Goal: Task Accomplishment & Management: Complete application form

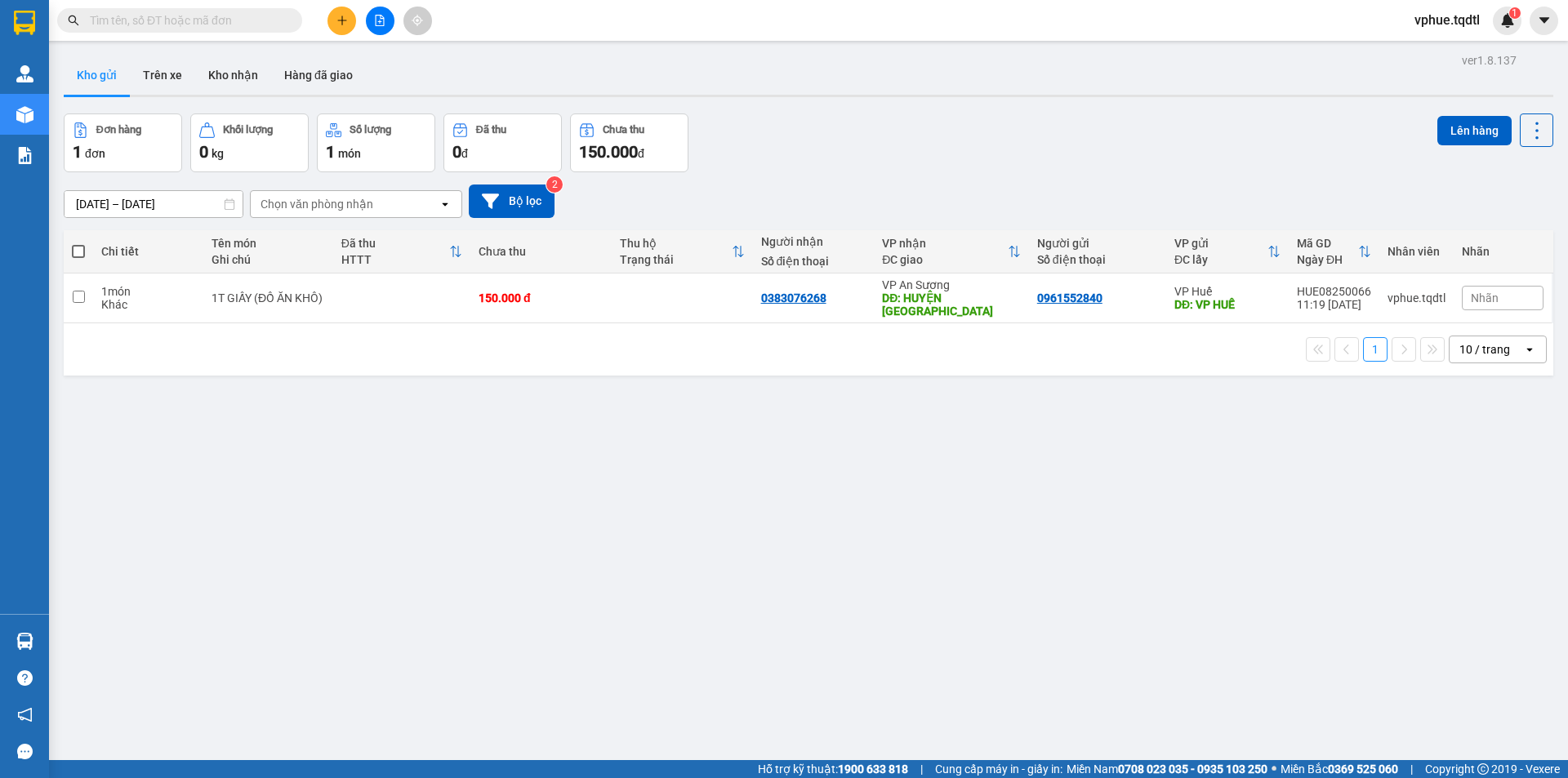
click at [231, 19] on input "text" at bounding box center [185, 21] width 193 height 18
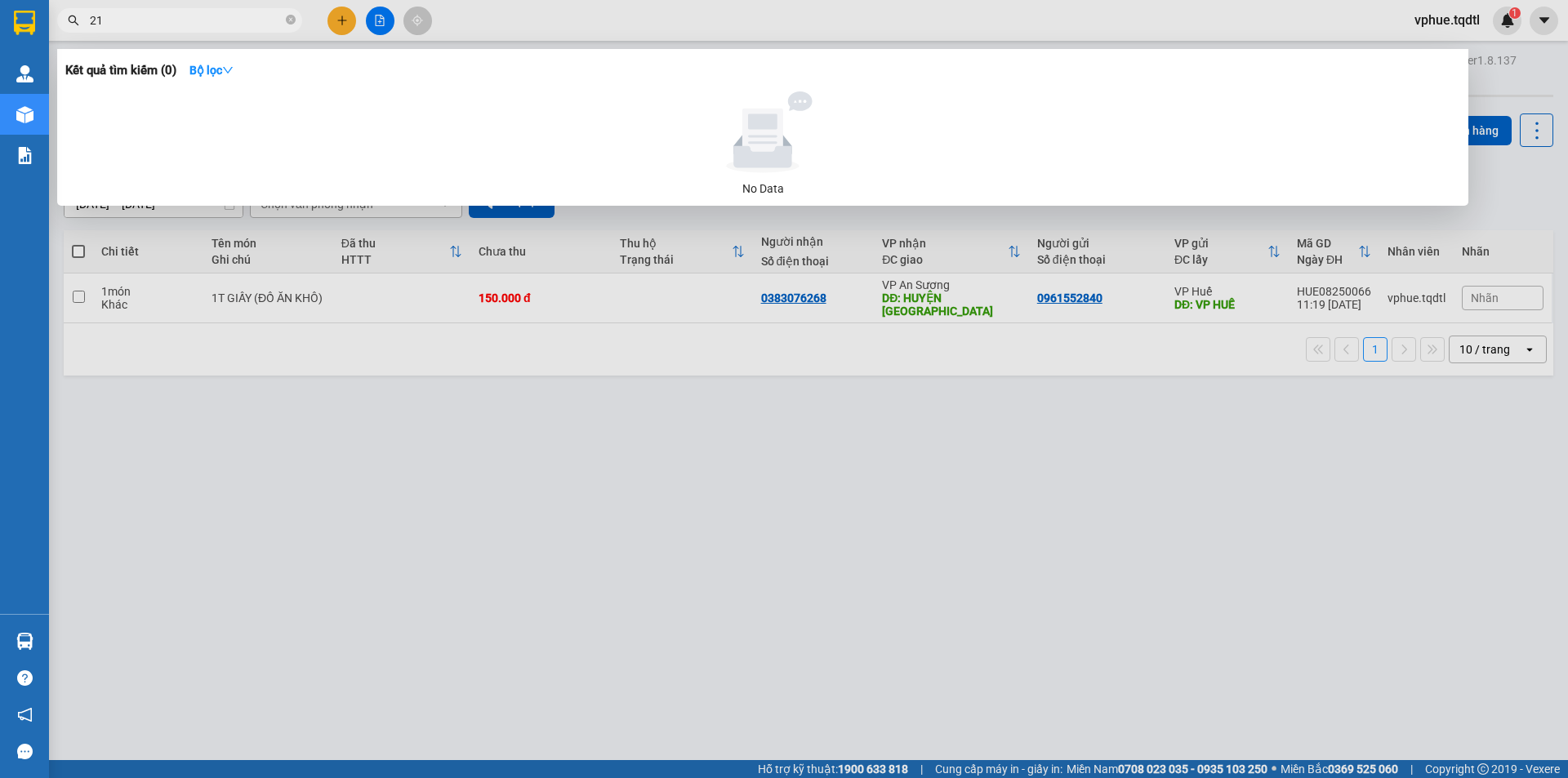
type input "2"
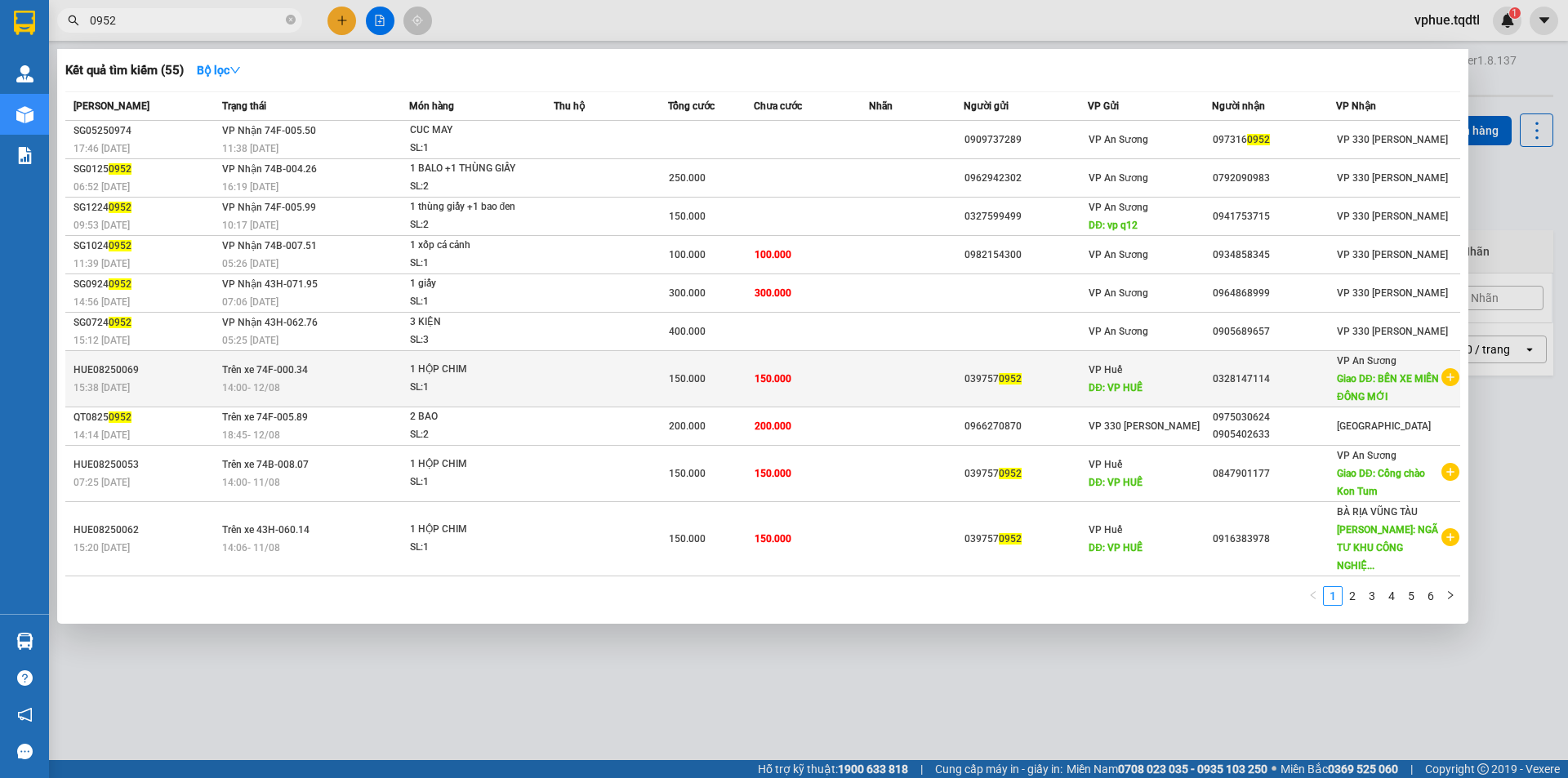
type input "0952"
click at [1374, 393] on span "Giao DĐ: BẾN XE MIỀN ĐÔNG MỚI" at bounding box center [1388, 388] width 102 height 30
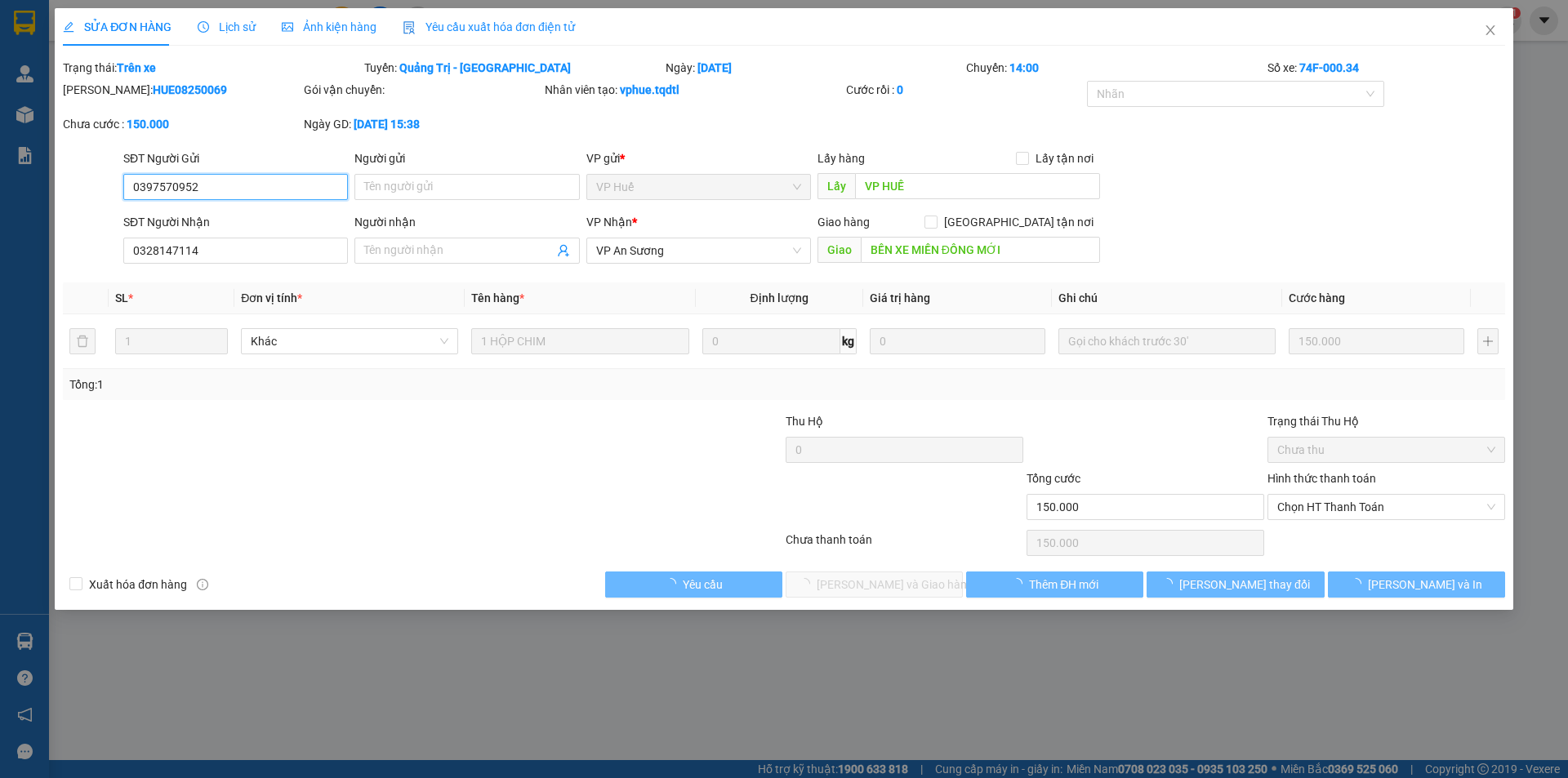
type input "0397570952"
type input "VP HUẾ"
type input "0328147114"
type input "BẾN XE MIỀN ĐÔNG MỚI"
type input "150.000"
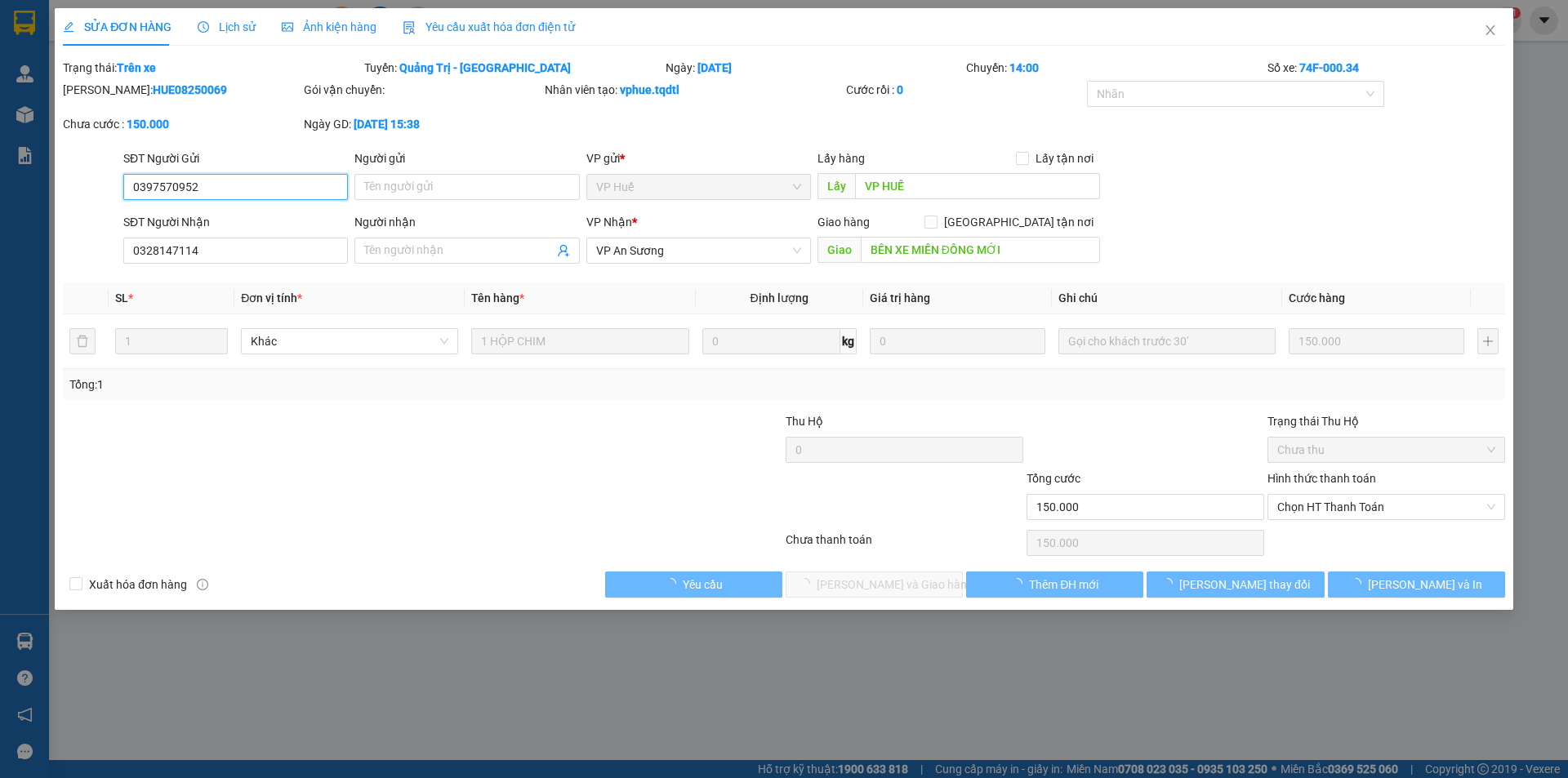
type input "150.000"
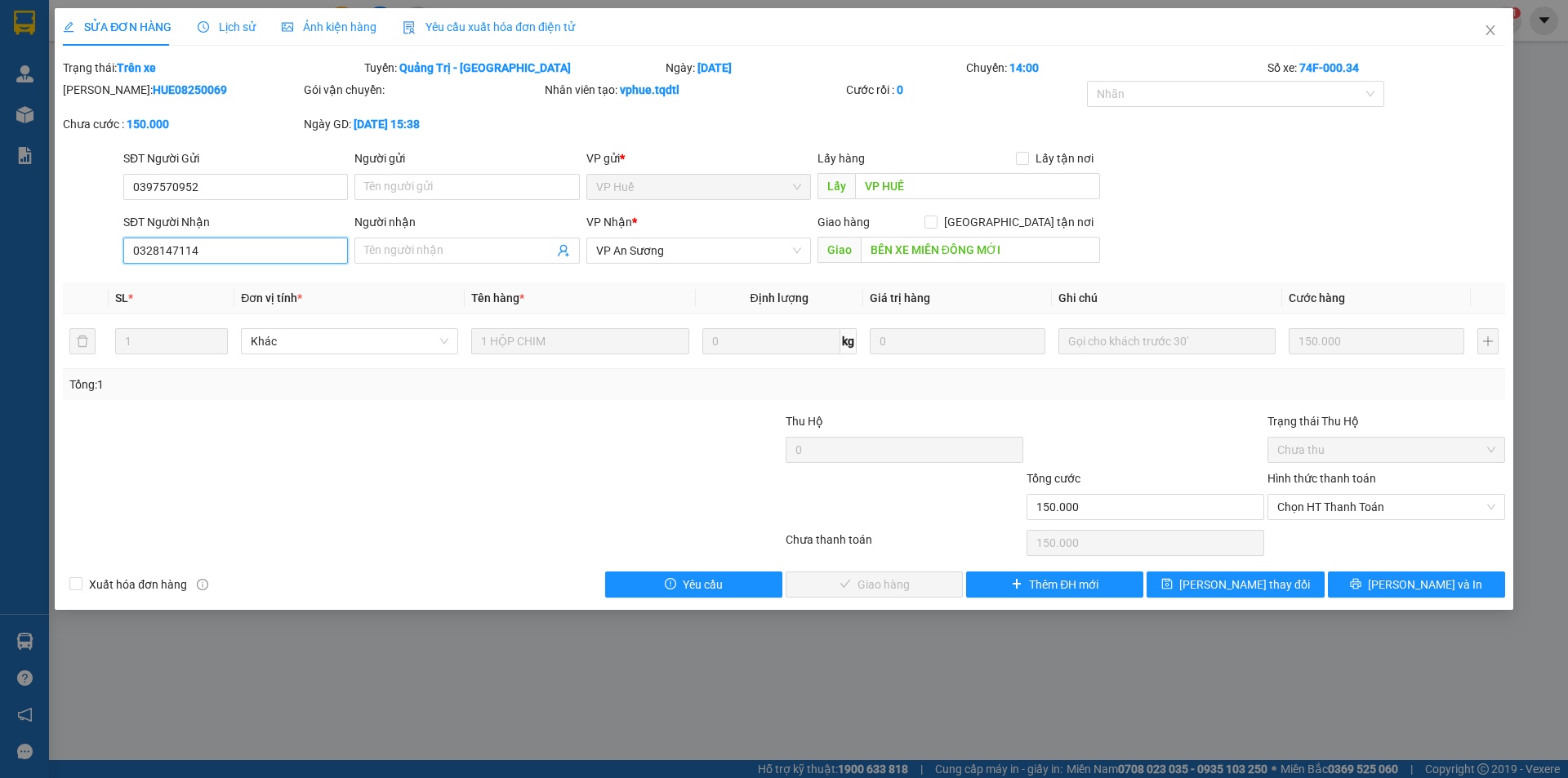
drag, startPoint x: 129, startPoint y: 246, endPoint x: 176, endPoint y: 246, distance: 47.0
click at [176, 246] on input "0328147114" at bounding box center [236, 250] width 225 height 26
click at [176, 247] on input "0328147114" at bounding box center [236, 250] width 225 height 26
click at [1485, 38] on span "Close" at bounding box center [1490, 30] width 46 height 46
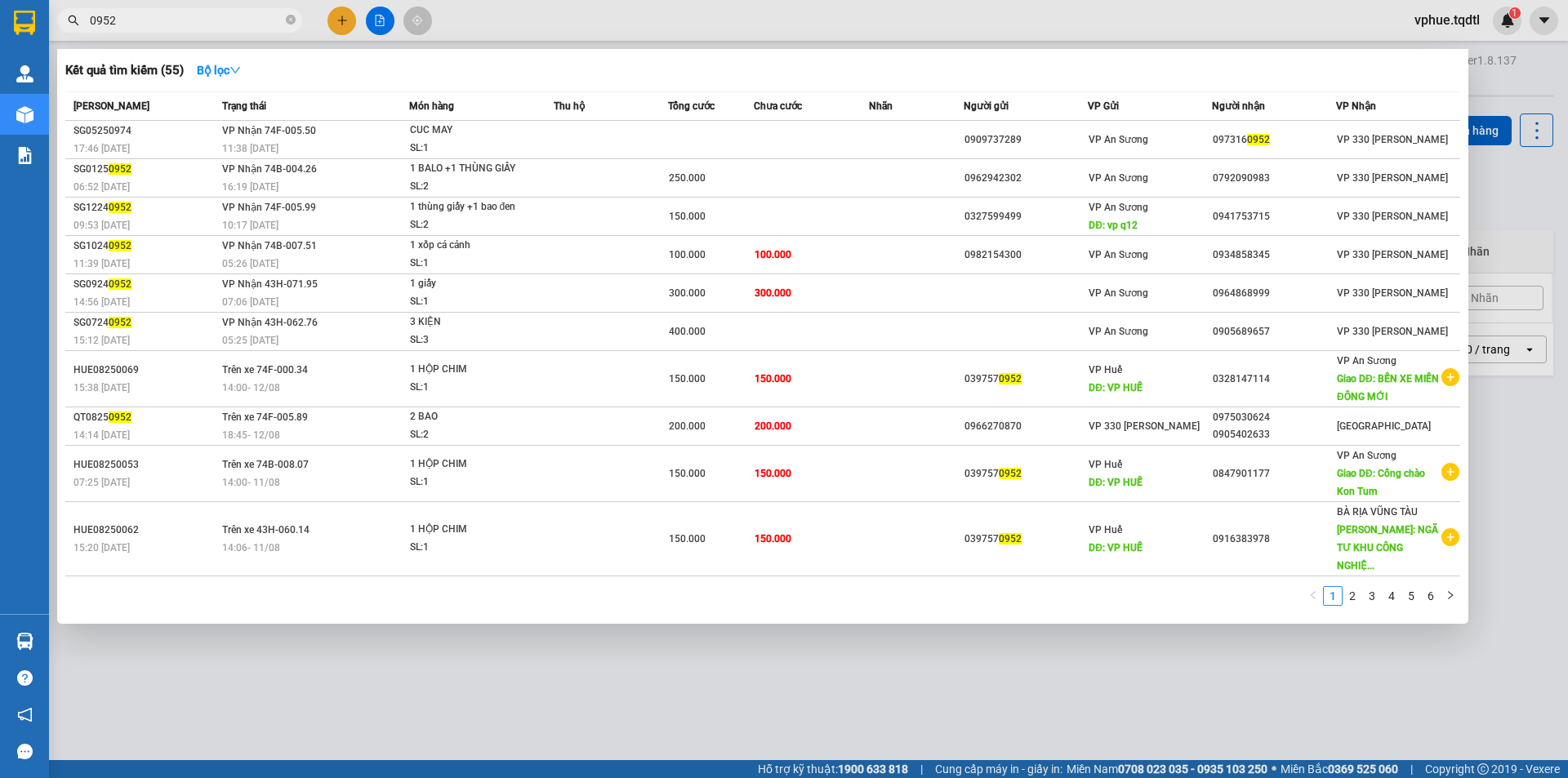
click at [218, 27] on input "0952" at bounding box center [185, 21] width 193 height 18
type input "8348"
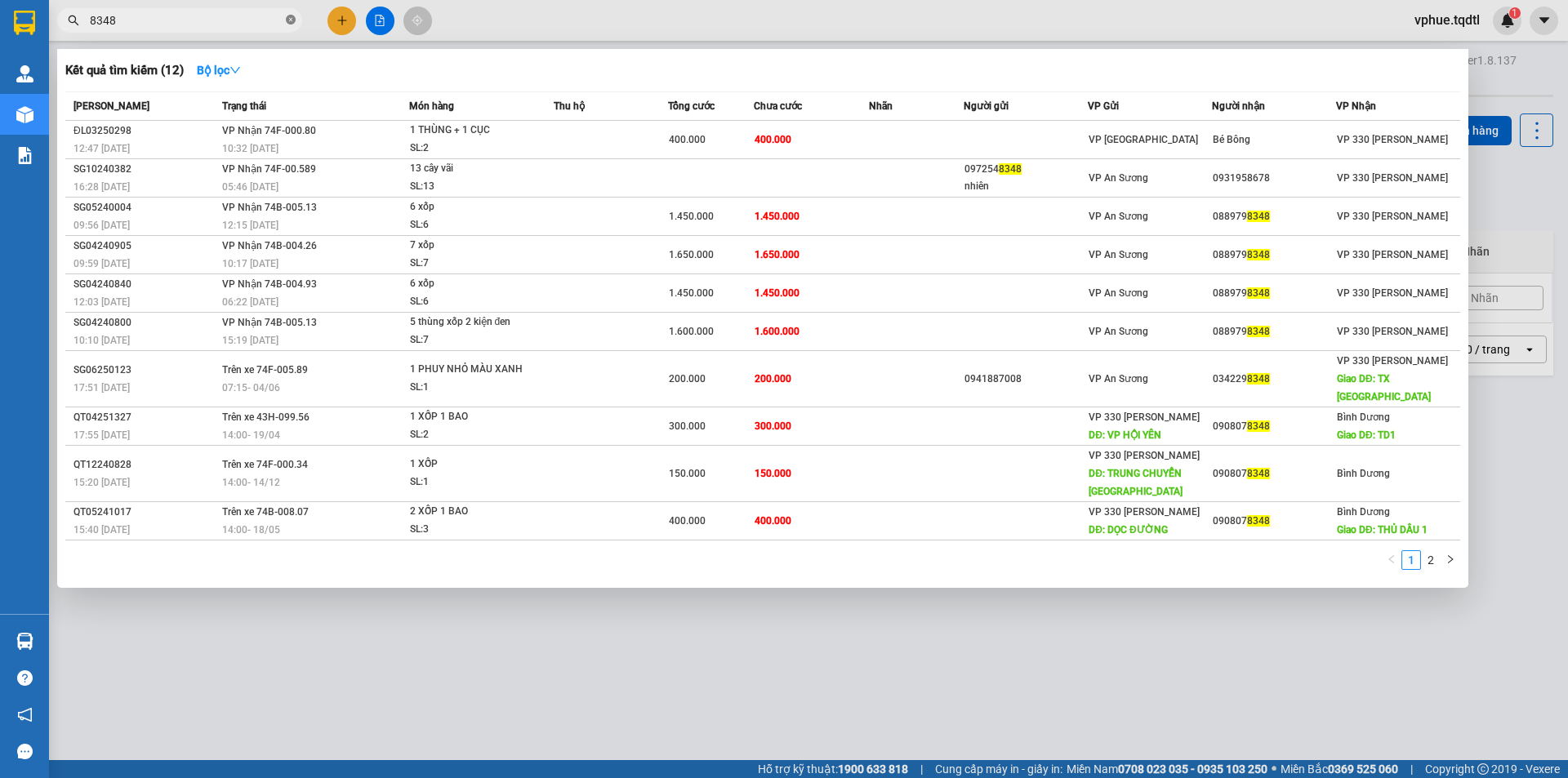
click at [289, 24] on icon "close-circle" at bounding box center [290, 19] width 10 height 10
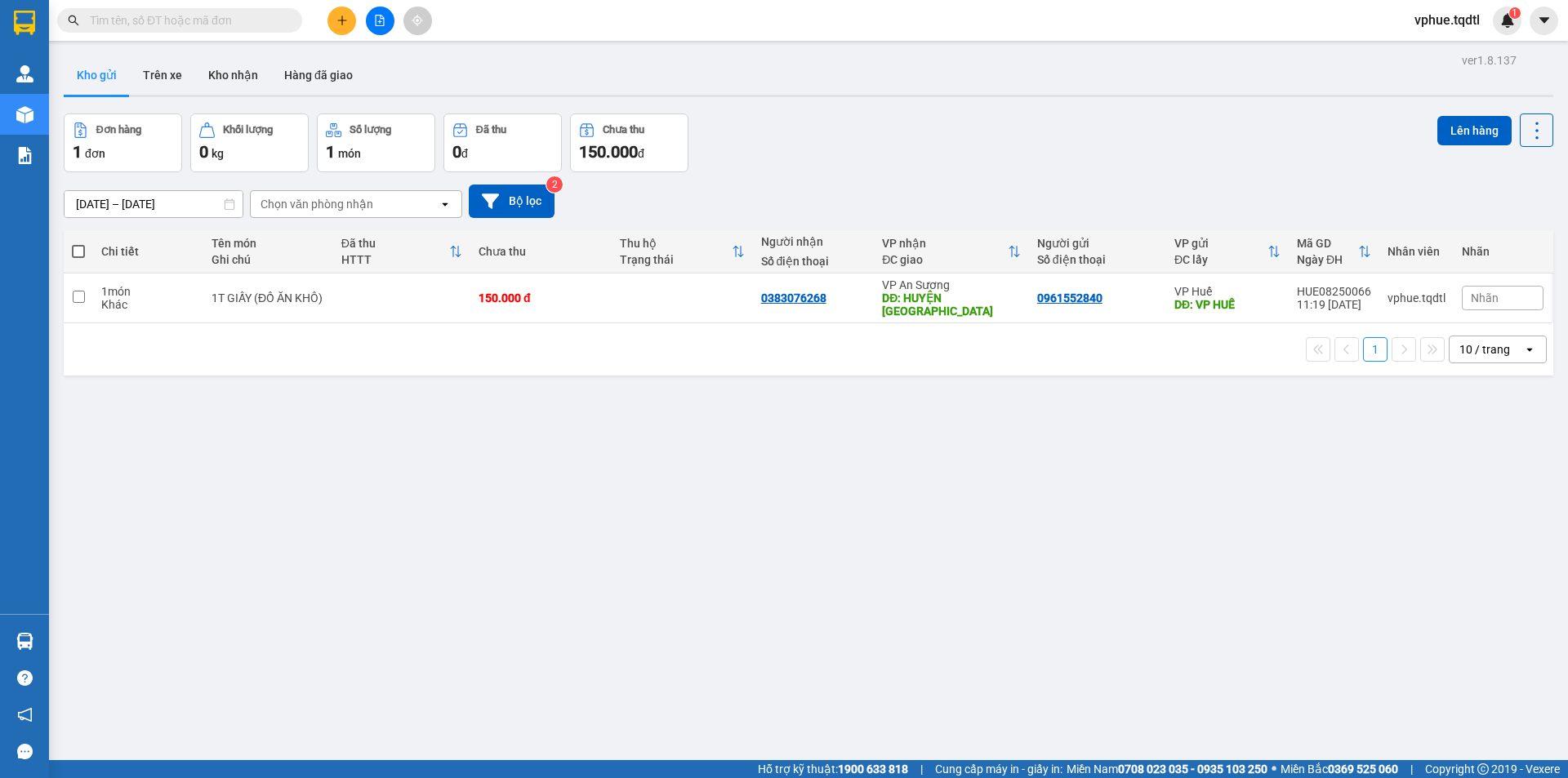
click at [212, 22] on input "text" at bounding box center [185, 21] width 193 height 18
click at [938, 175] on div "11/08/2025 – 13/08/2025 Press the down arrow key to interact with the calendar …" at bounding box center [809, 201] width 1490 height 58
click at [284, 17] on span at bounding box center [180, 20] width 245 height 24
click at [264, 4] on div "Kết quả tìm kiếm ( 12 ) Bộ lọc Mã ĐH Trạng thái Món hàng Thu hộ Tổng cước Chưa …" at bounding box center [784, 21] width 1568 height 41
click at [268, 14] on input "text" at bounding box center [185, 21] width 193 height 18
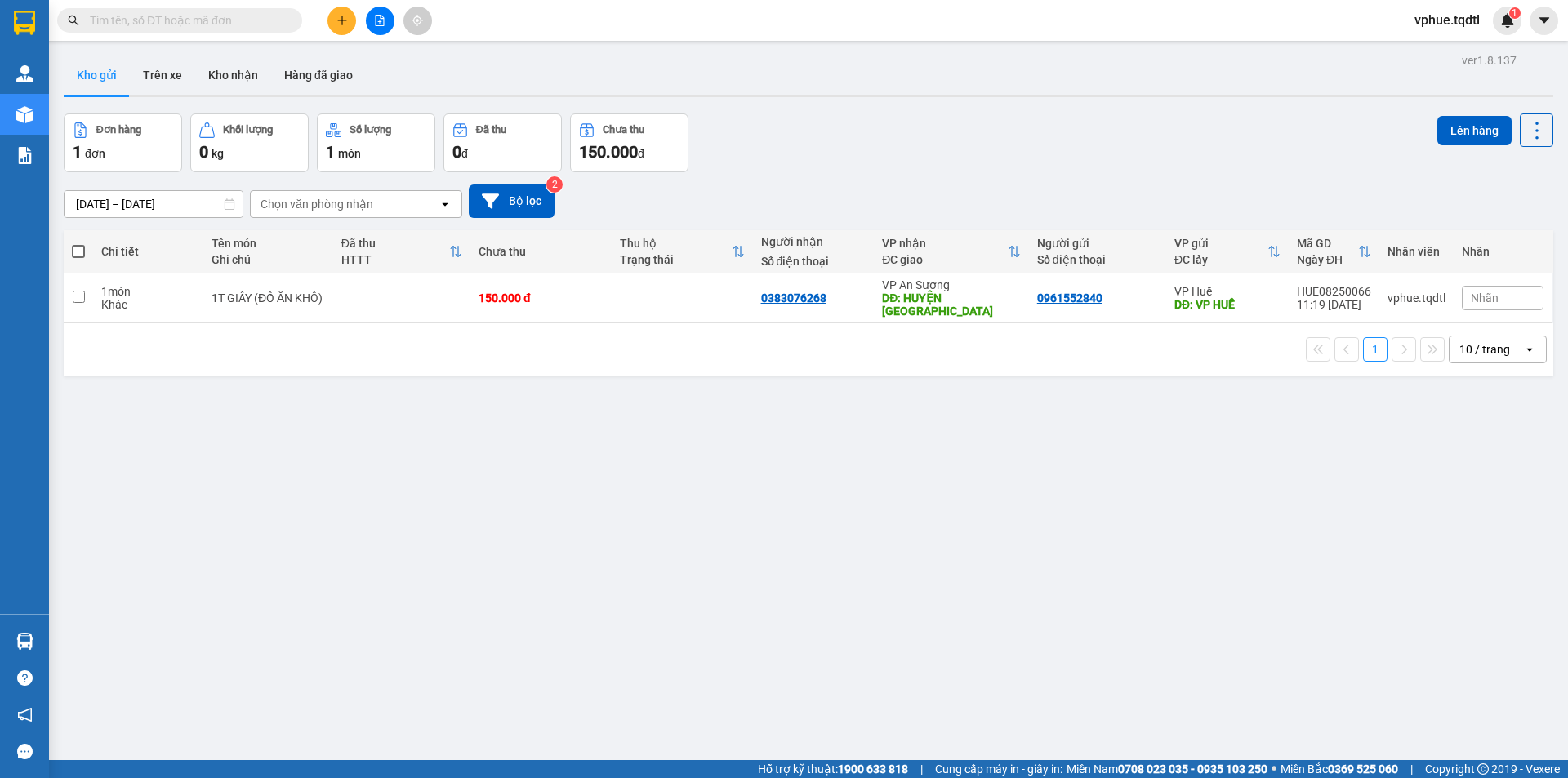
click at [630, 42] on main "ver 1.8.137 Kho gửi Trên xe Kho nhận Hàng đã giao Đơn hàng 1 đơn Khối lượng 0 k…" at bounding box center [784, 380] width 1568 height 760
click at [278, 14] on input "text" at bounding box center [185, 21] width 193 height 18
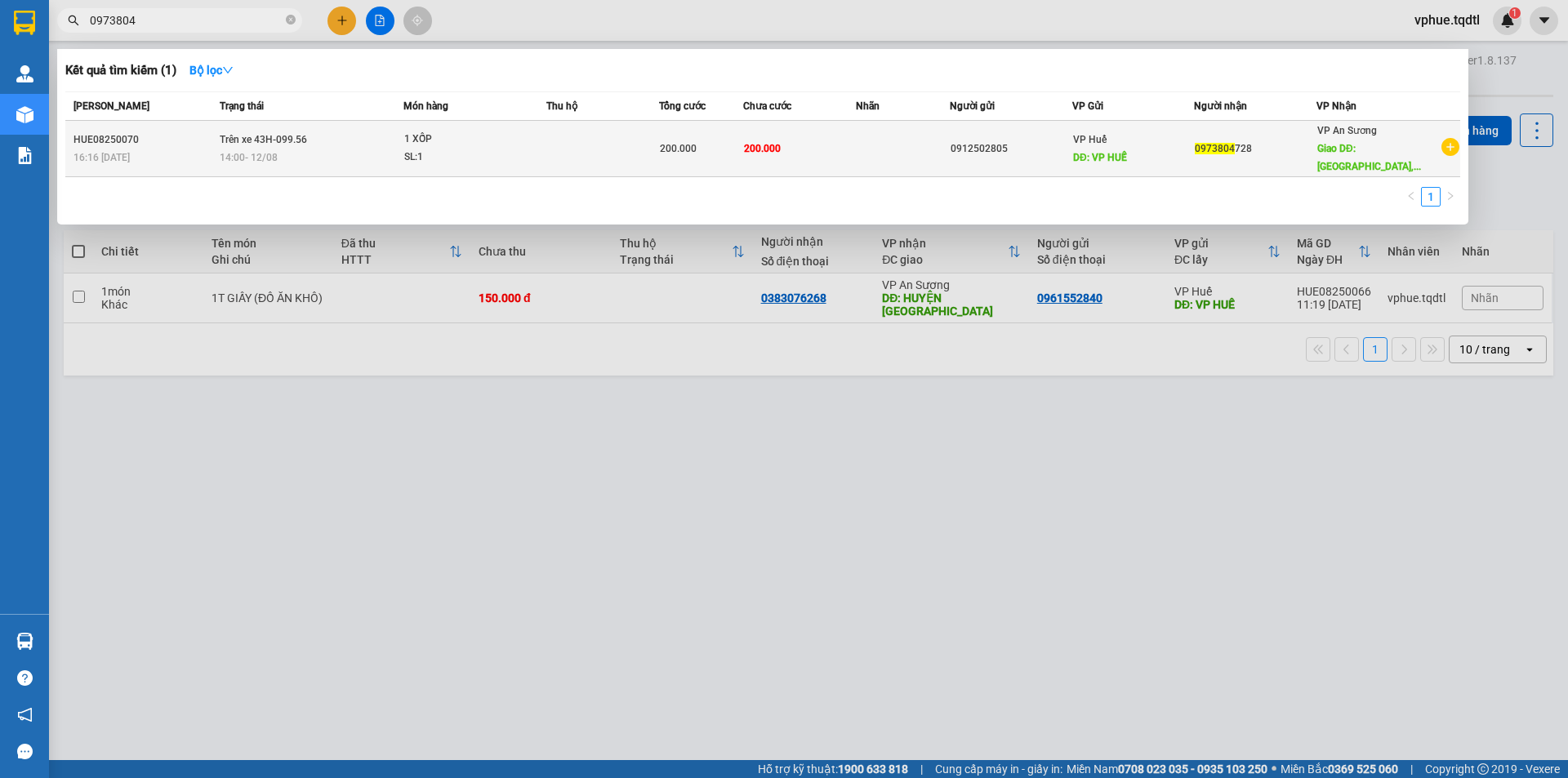
type input "0973804"
click at [1161, 157] on div "VP Huế DĐ: VP HUẾ" at bounding box center [1134, 149] width 121 height 36
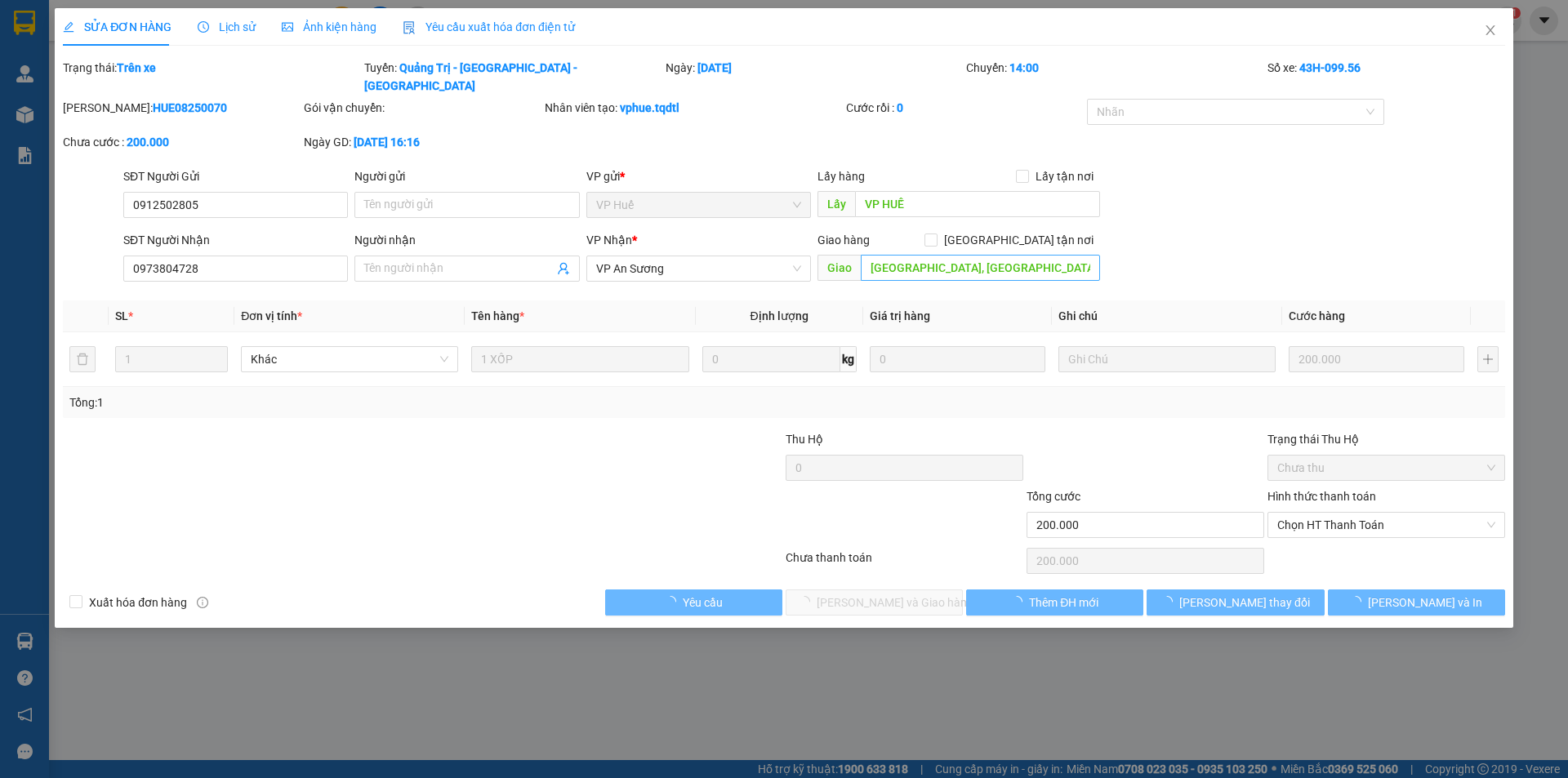
type input "0912502805"
type input "VP HUẾ"
type input "0973804728"
type input "QUẢNG TRƯỜNG ĐẮK MIL, ĐAK NÔNG"
type input "200.000"
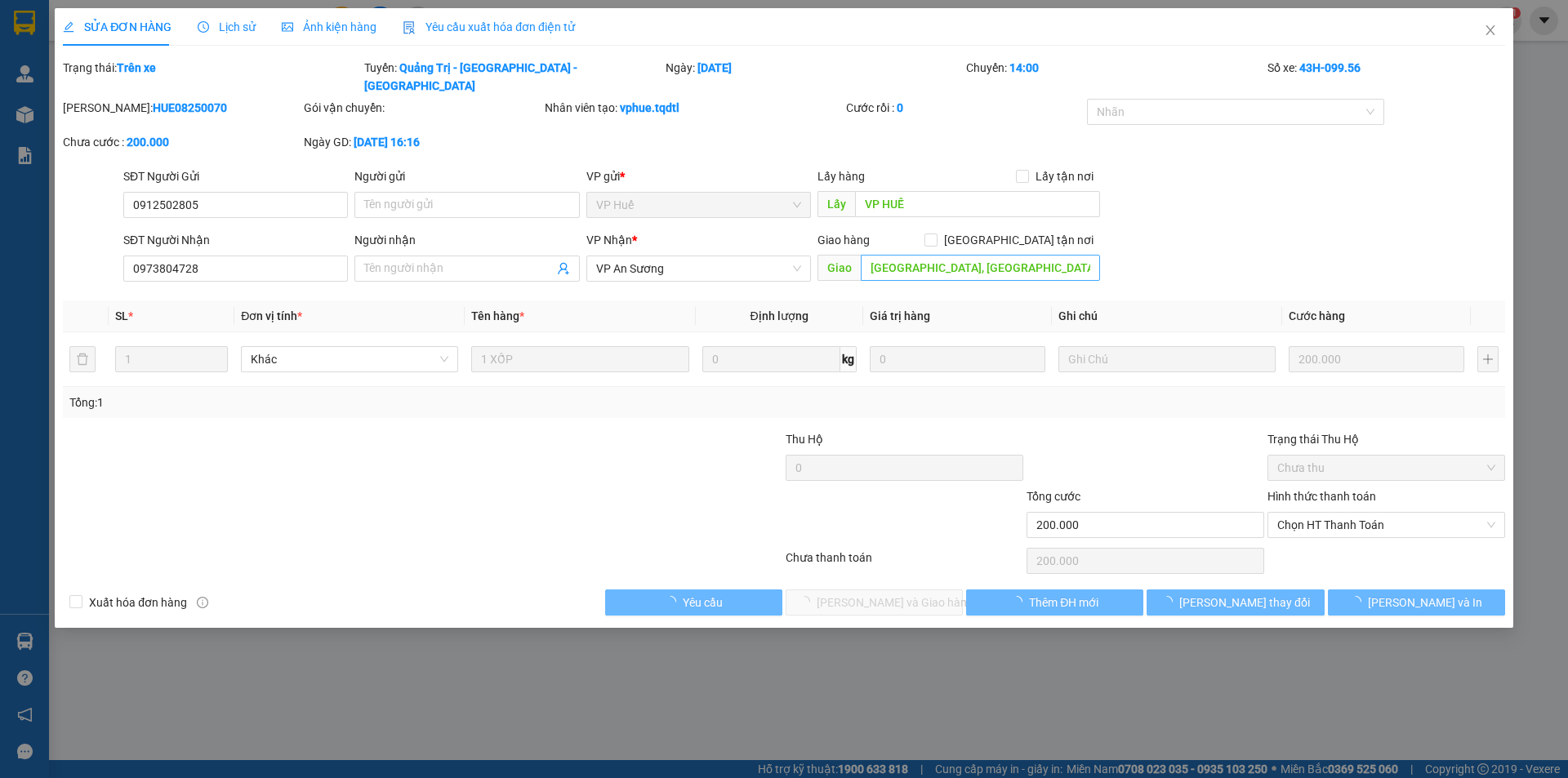
type input "200.000"
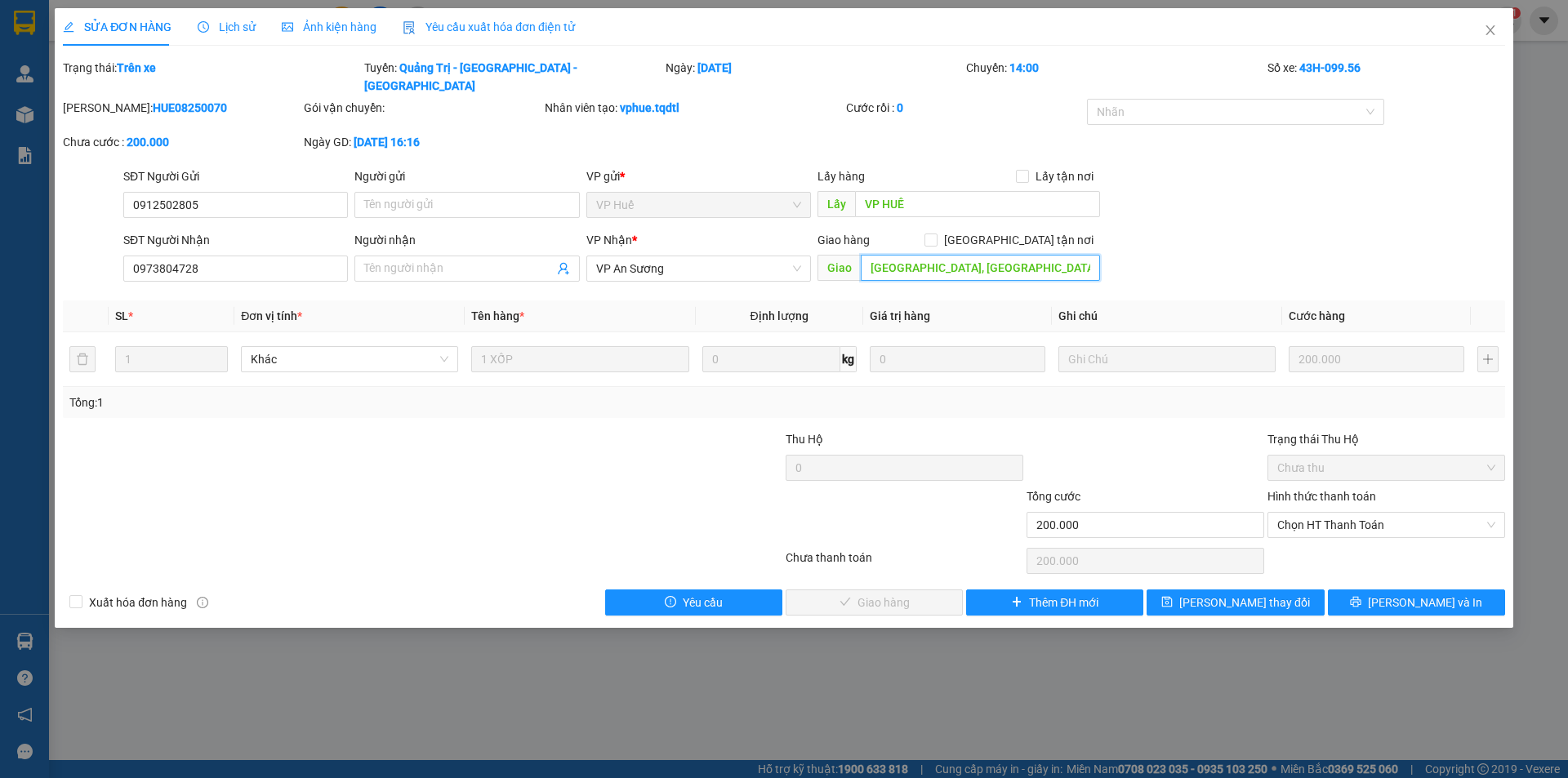
click at [978, 255] on input "QUẢNG TRƯỜNG ĐẮK MIL, ĐAK NÔNG" at bounding box center [980, 268] width 239 height 26
click at [914, 255] on input "QUẢNG TRƯỜNG ĐẮK MIL, ĐAK NÔNG" at bounding box center [980, 268] width 239 height 26
